Goal: Task Accomplishment & Management: Manage account settings

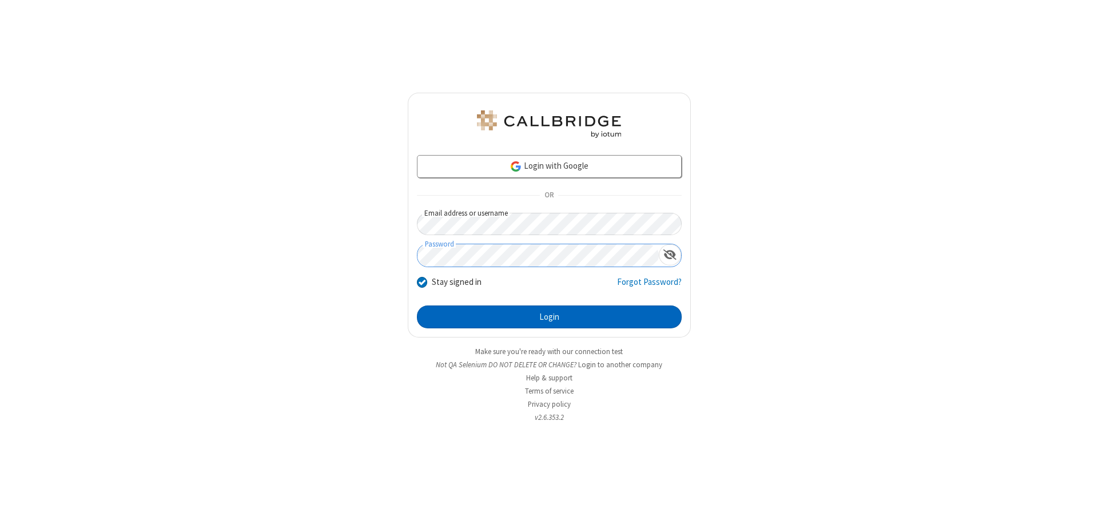
click at [549, 317] on button "Login" at bounding box center [549, 316] width 265 height 23
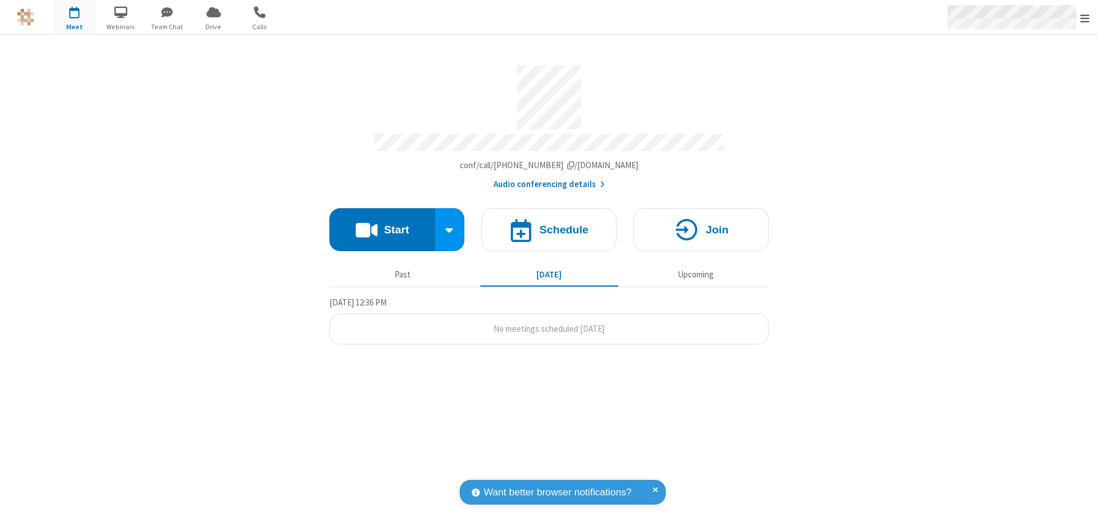
click at [1085, 18] on span "Open menu" at bounding box center [1084, 18] width 9 height 11
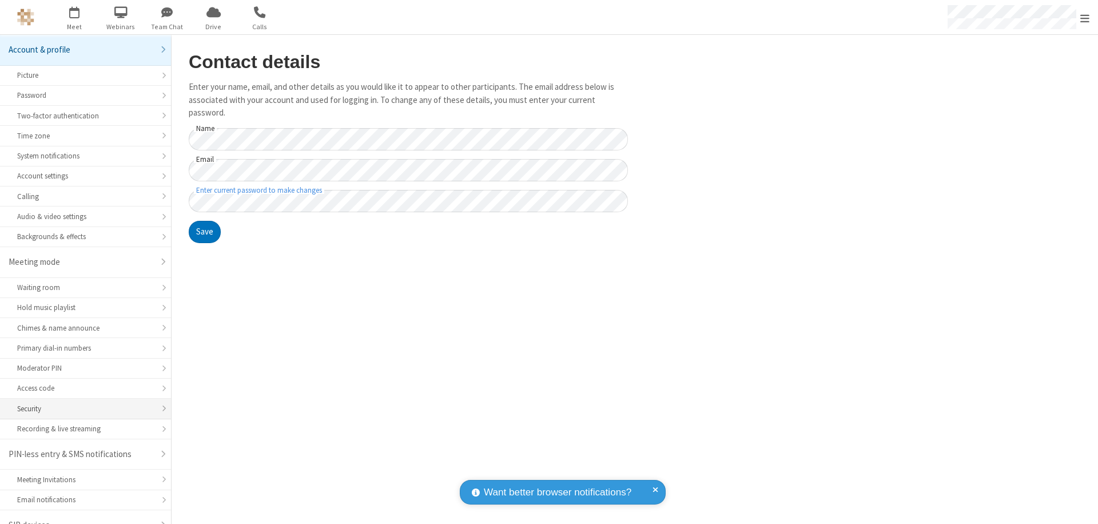
click at [81, 403] on div "Security" at bounding box center [85, 408] width 137 height 11
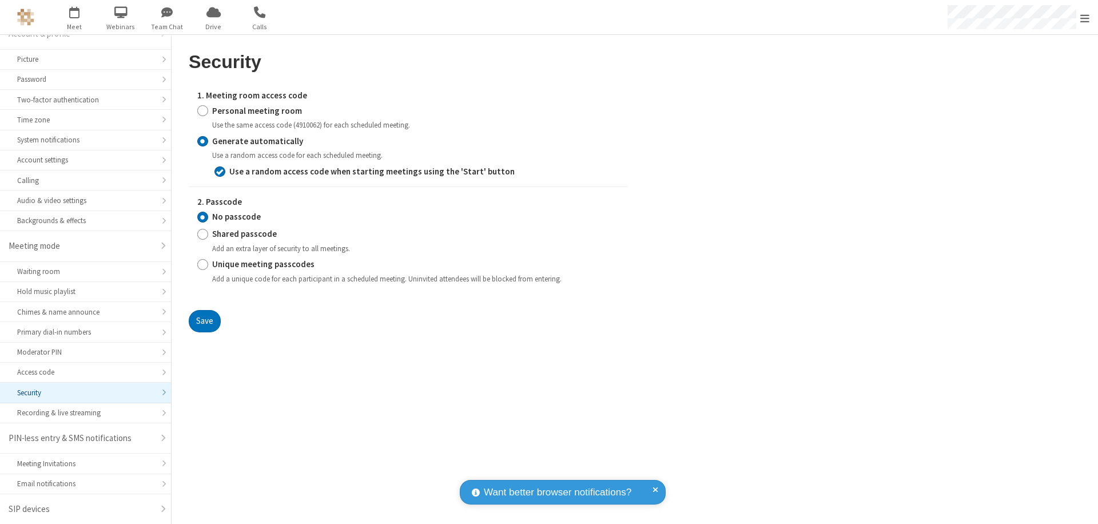
click at [202, 110] on input "Personal meeting room" at bounding box center [202, 111] width 11 height 12
radio input "true"
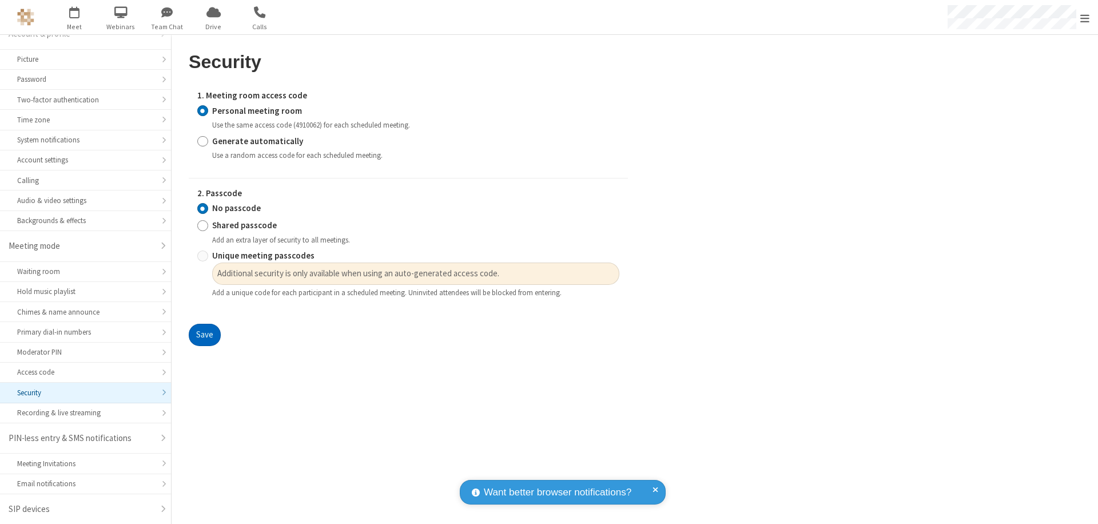
click at [204, 335] on button "Save" at bounding box center [205, 335] width 32 height 23
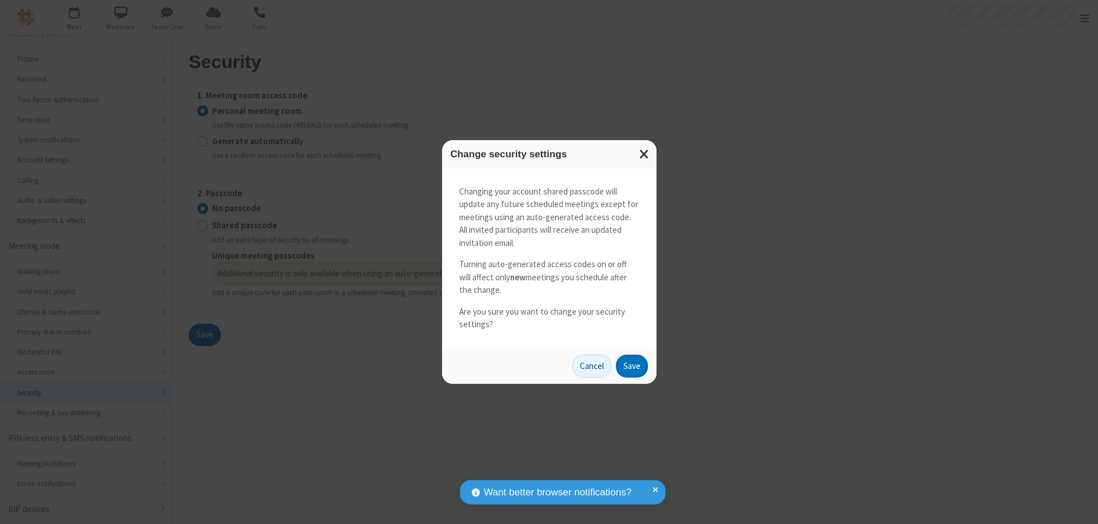
click at [631, 365] on button "Save" at bounding box center [632, 365] width 32 height 23
